Goal: Transaction & Acquisition: Purchase product/service

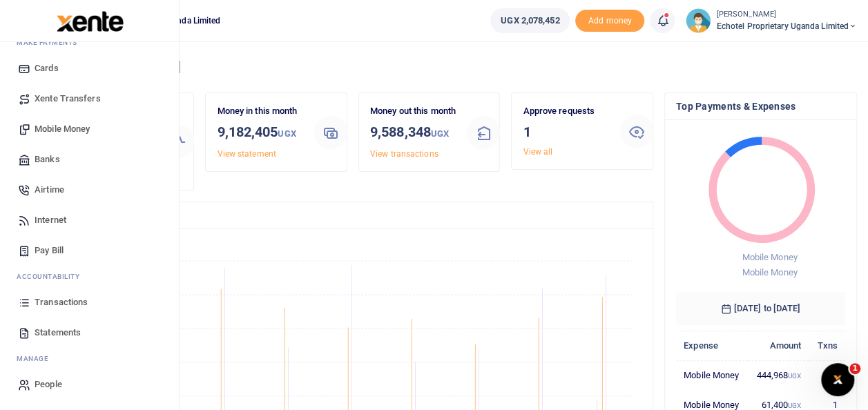
click at [55, 127] on span "Mobile Money" at bounding box center [62, 129] width 55 height 14
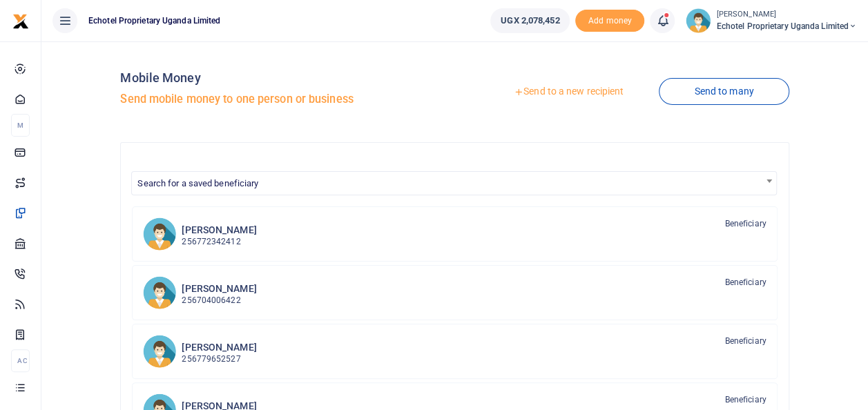
click at [564, 90] on link "Send to a new recipient" at bounding box center [569, 91] width 180 height 25
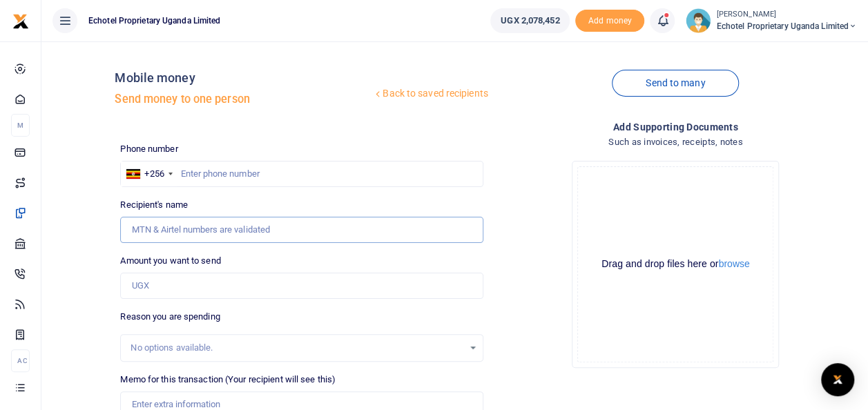
click at [202, 224] on input "Recipient's name" at bounding box center [301, 230] width 363 height 26
click at [412, 170] on input "text" at bounding box center [301, 174] width 363 height 26
paste input "0756591154"
click at [188, 171] on input "0756591154" at bounding box center [301, 174] width 363 height 26
click at [153, 231] on input "Recipient's name" at bounding box center [301, 230] width 363 height 26
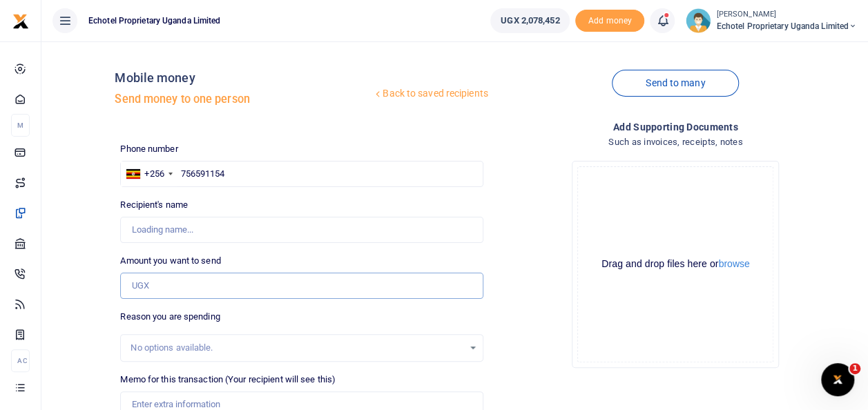
click at [182, 273] on input "Amount you want to send" at bounding box center [301, 286] width 363 height 26
click at [503, 206] on div "Drop your files here Drag and drop files here or browse Powered by Uppy" at bounding box center [675, 264] width 363 height 229
click at [159, 282] on input "Amount you want to send" at bounding box center [301, 286] width 363 height 26
click at [559, 249] on div "Drop your files here Drag and drop files here or browse Powered by Uppy" at bounding box center [675, 264] width 363 height 229
click at [244, 181] on input "756591154" at bounding box center [301, 174] width 363 height 26
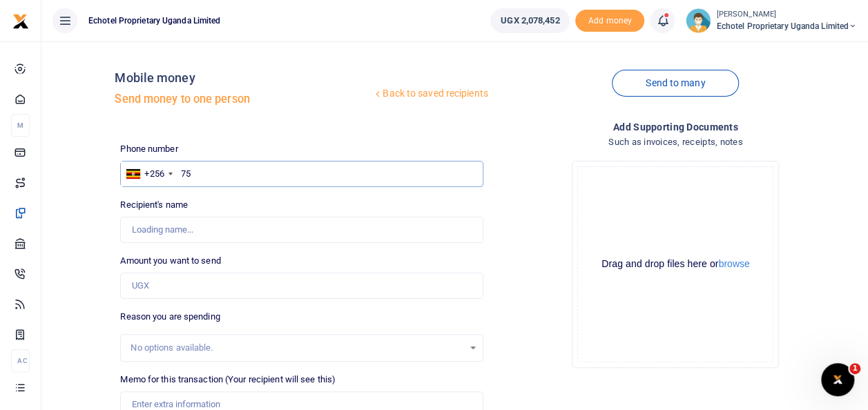
type input "7"
click at [265, 226] on input "Recipient's name" at bounding box center [301, 230] width 363 height 26
type input "F"
type input "[PERSON_NAME]"
click at [185, 168] on input "0756591154" at bounding box center [301, 174] width 363 height 26
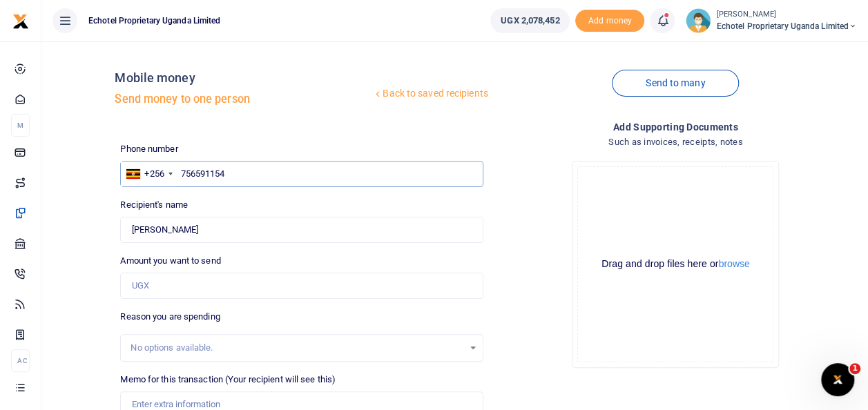
type input "756591154"
click at [175, 282] on input "Amount you want to send" at bounding box center [301, 286] width 363 height 26
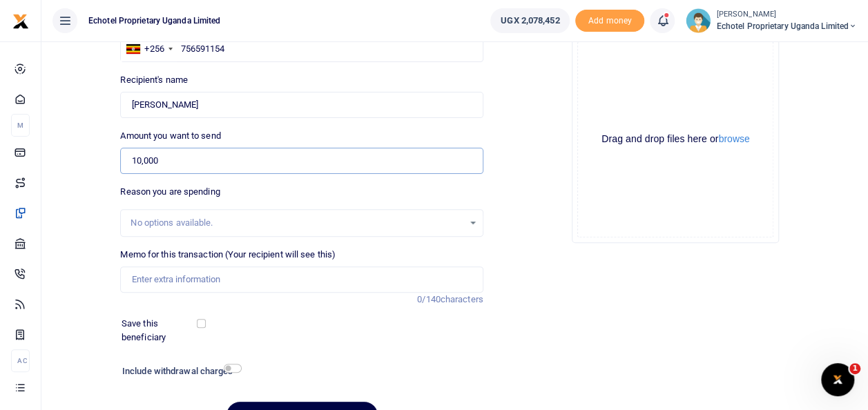
scroll to position [138, 0]
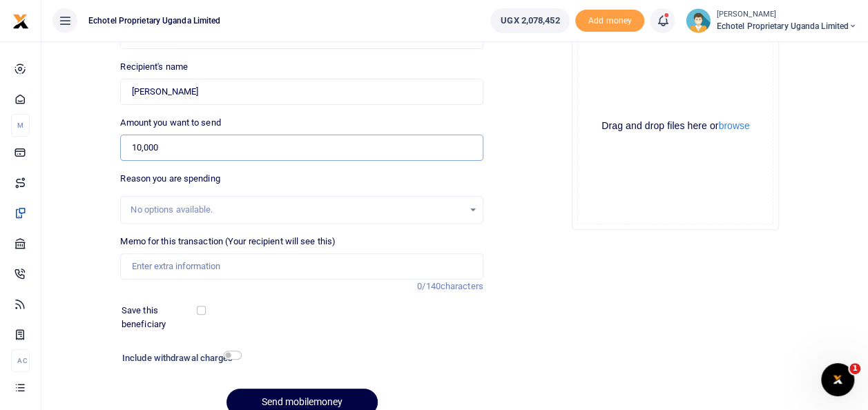
type input "10,000"
click at [148, 267] on input "Memo for this transaction (Your recipient will see this)" at bounding box center [301, 266] width 363 height 26
click at [159, 263] on input "Memo for this transaction (Your recipient will see this)" at bounding box center [301, 266] width 363 height 26
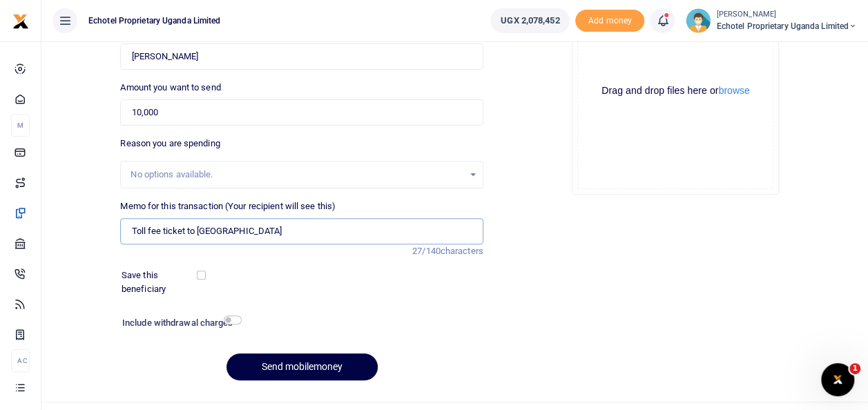
scroll to position [200, 0]
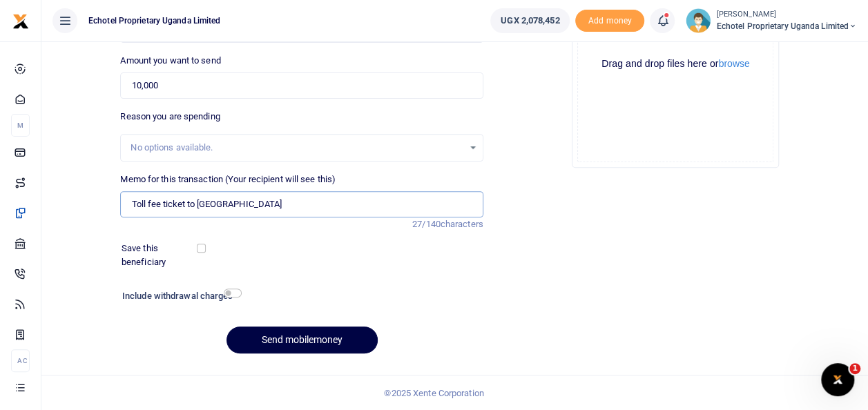
type input "Toll fee ticket to [GEOGRAPHIC_DATA]"
click at [231, 290] on input "checkbox" at bounding box center [233, 293] width 18 height 9
checkbox input "true"
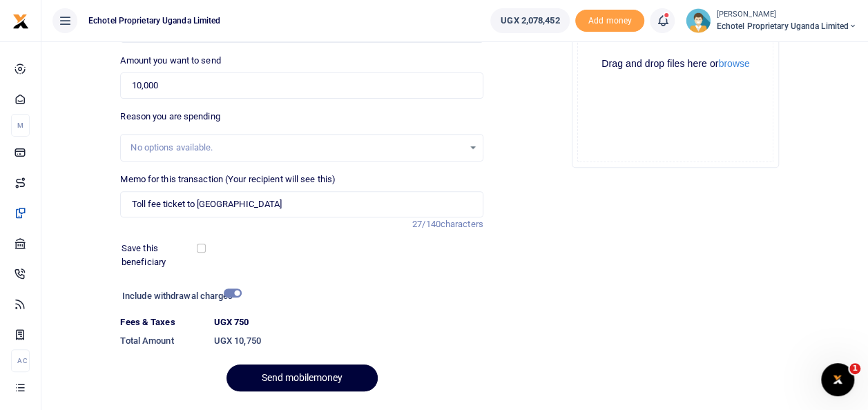
click at [287, 377] on button "Send mobilemoney" at bounding box center [301, 378] width 151 height 27
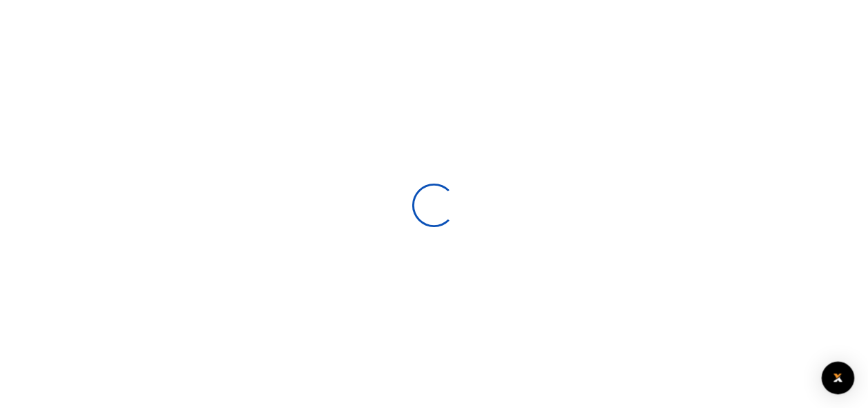
scroll to position [199, 0]
select select
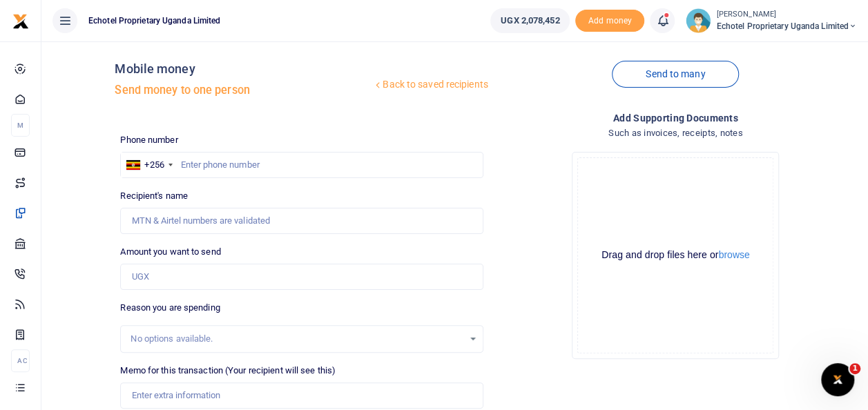
scroll to position [0, 0]
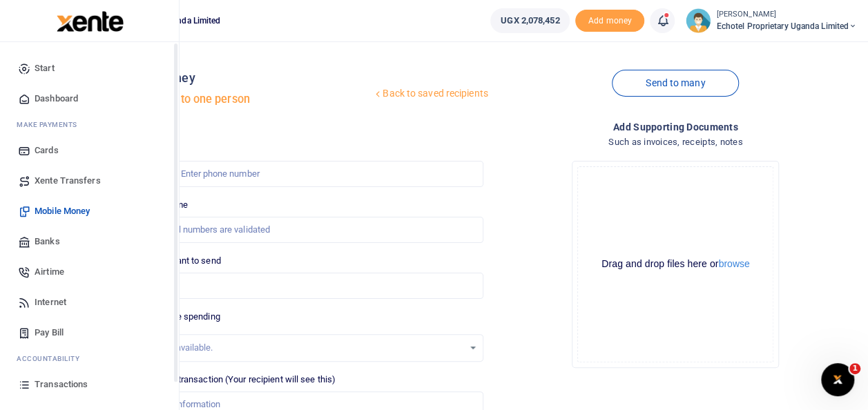
click at [79, 209] on span "Mobile Money" at bounding box center [62, 211] width 55 height 14
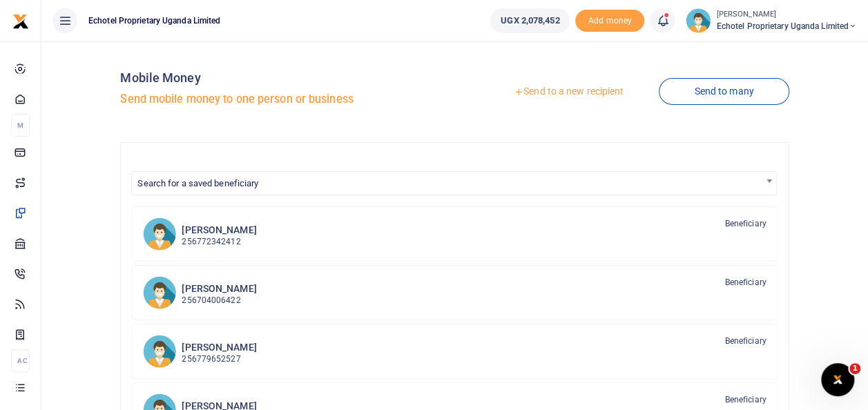
click at [568, 85] on link "Send to a new recipient" at bounding box center [569, 91] width 180 height 25
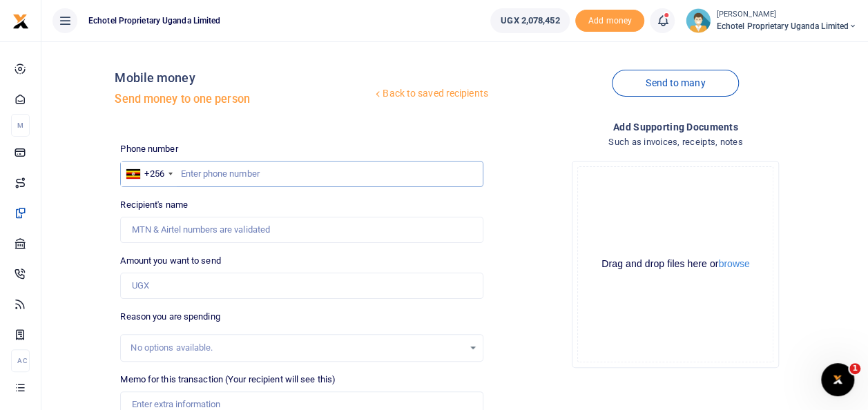
click at [191, 174] on input "text" at bounding box center [301, 174] width 363 height 26
click at [198, 225] on input "Recipient's name" at bounding box center [301, 230] width 363 height 26
type input "R"
type input "Ronald Kugonza"
drag, startPoint x: 185, startPoint y: 169, endPoint x: 187, endPoint y: 179, distance: 9.9
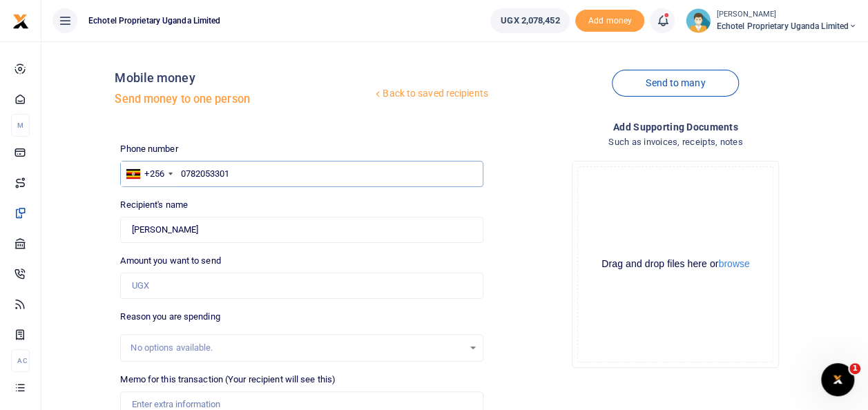
click at [185, 169] on input "0782053301" at bounding box center [301, 174] width 363 height 26
type input "782053301"
click at [163, 280] on input "Amount you want to send" at bounding box center [301, 286] width 363 height 26
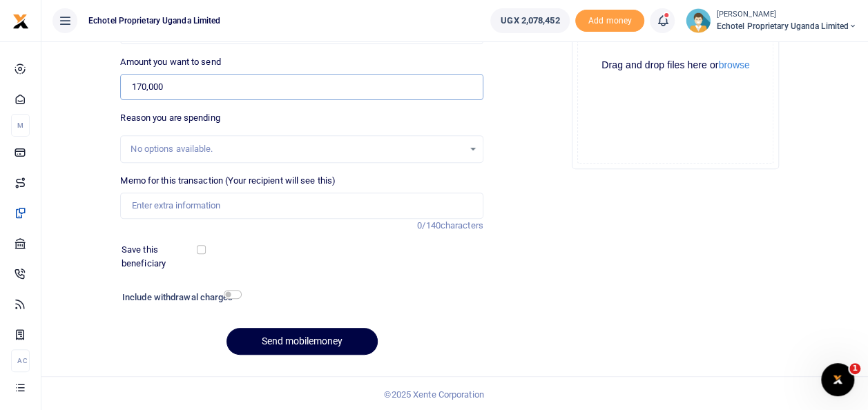
scroll to position [200, 0]
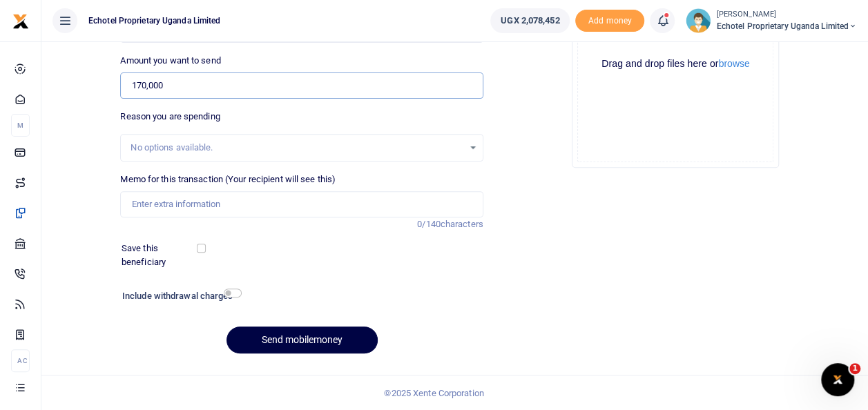
type input "170,000"
click at [192, 202] on input "Memo for this transaction (Your recipient will see this)" at bounding box center [301, 204] width 363 height 26
type input "2 days Perdiem to UCC Kagitumba"
click at [233, 292] on input "checkbox" at bounding box center [233, 293] width 18 height 9
checkbox input "true"
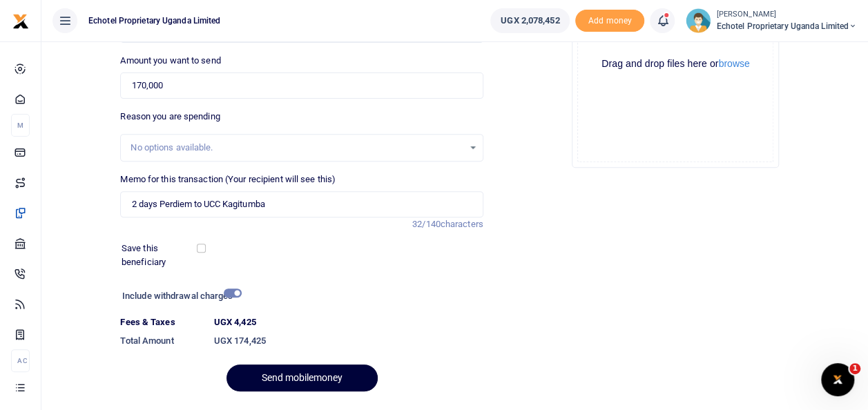
click at [302, 375] on button "Send mobilemoney" at bounding box center [301, 378] width 151 height 27
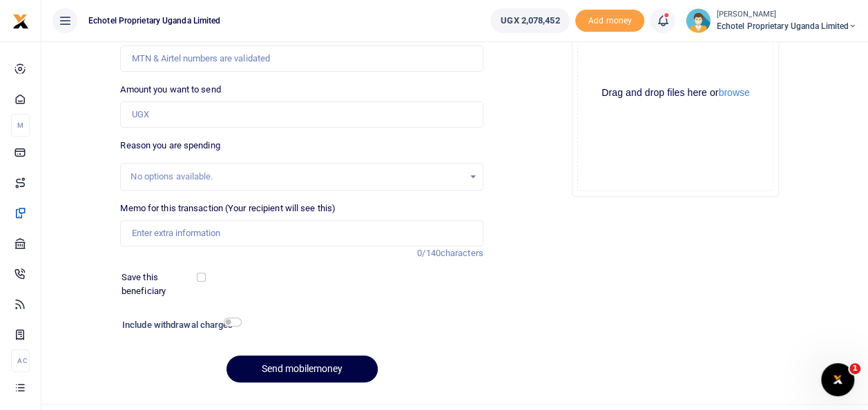
scroll to position [176, 0]
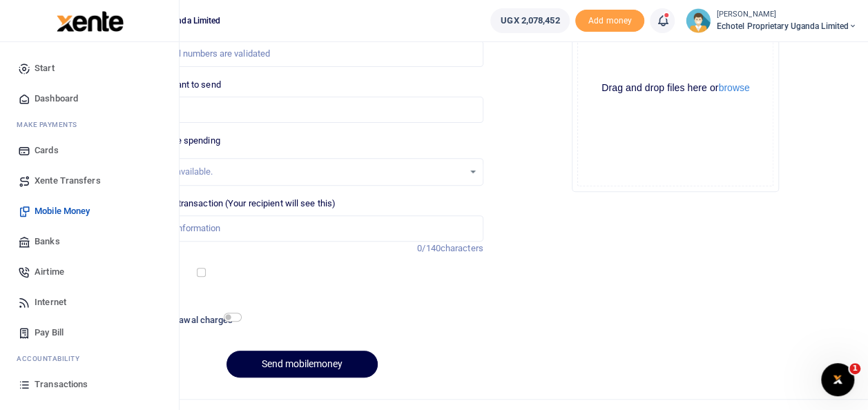
click at [46, 385] on span "Transactions" at bounding box center [61, 385] width 53 height 14
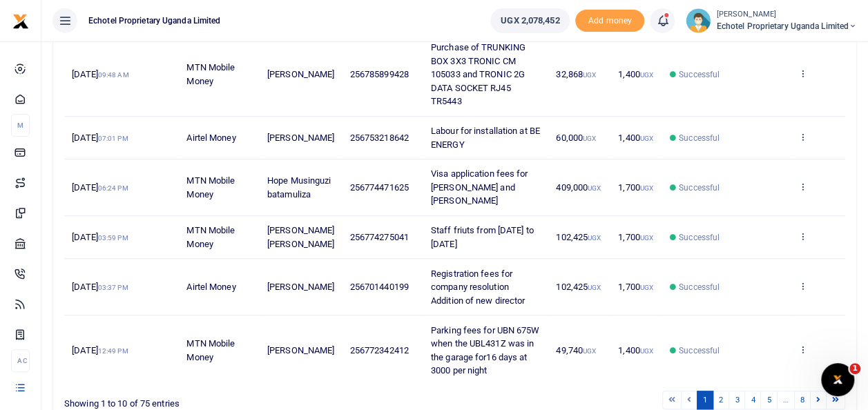
scroll to position [490, 0]
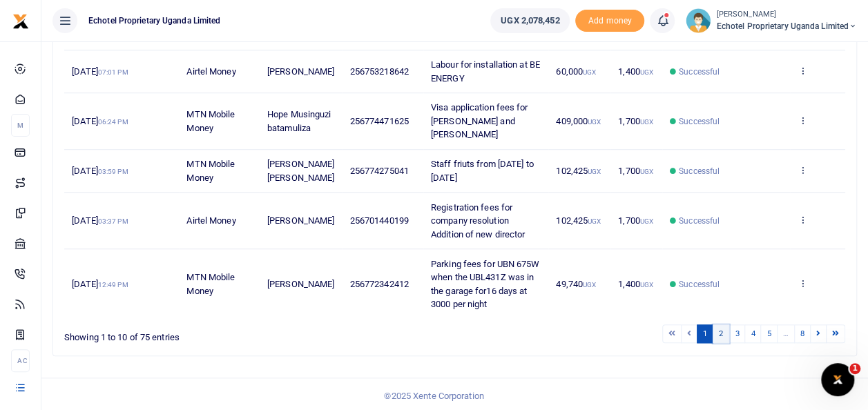
click at [724, 331] on link "2" at bounding box center [721, 334] width 17 height 19
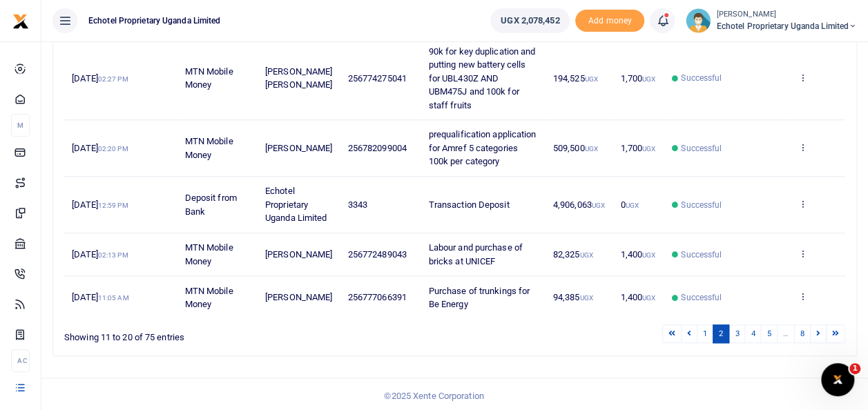
scroll to position [571, 0]
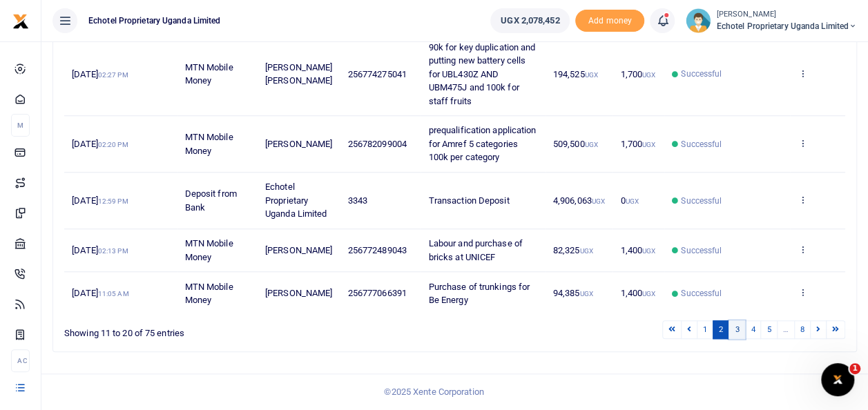
click at [741, 331] on link "3" at bounding box center [736, 329] width 17 height 19
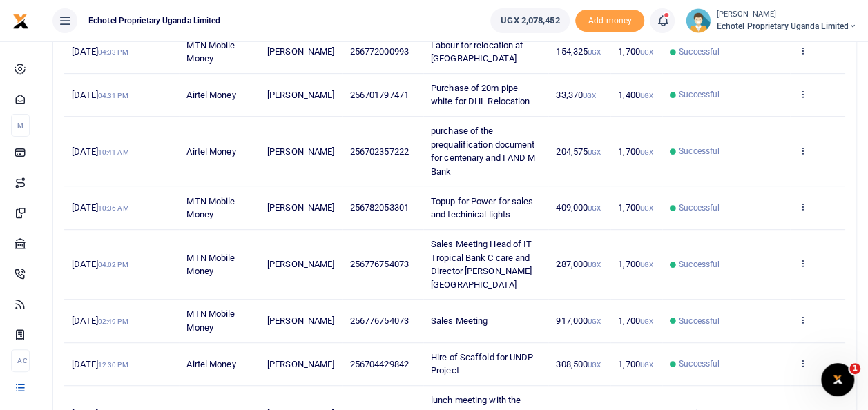
scroll to position [247, 0]
